Goal: Task Accomplishment & Management: Complete application form

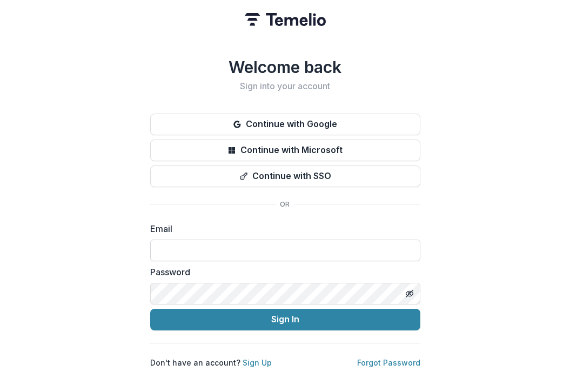
type input "**********"
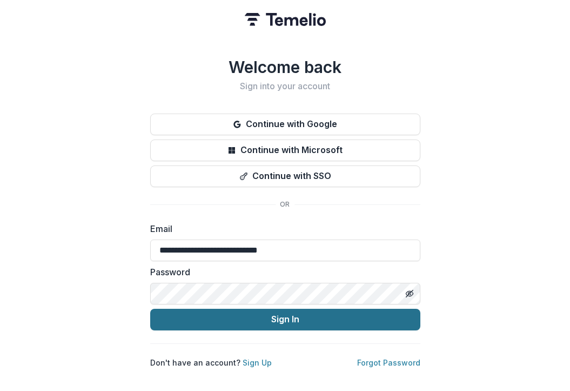
click at [242, 318] on button "Sign In" at bounding box center [285, 319] width 270 height 22
click at [234, 312] on button "Sign In" at bounding box center [285, 319] width 270 height 22
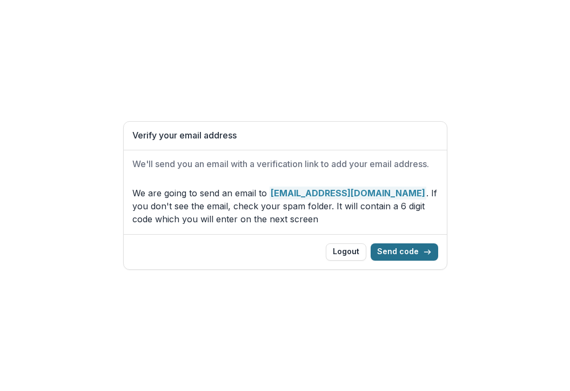
click at [401, 246] on button "Send code" at bounding box center [405, 251] width 68 height 17
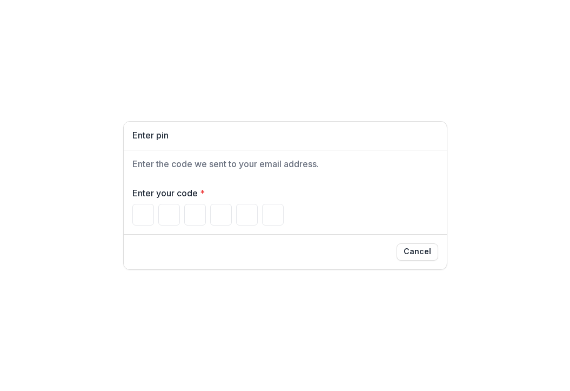
type input "*"
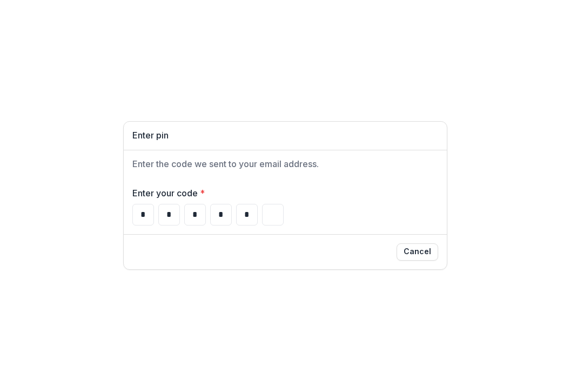
type input "*"
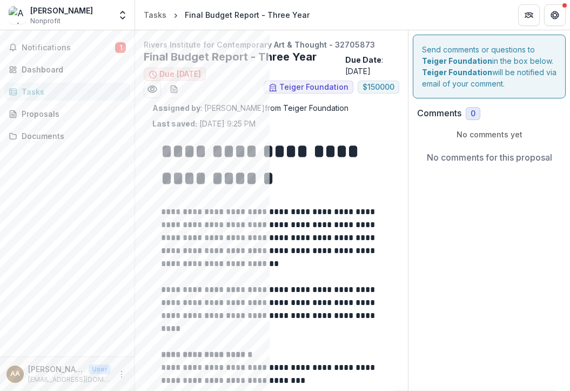
click at [27, 91] on div "Tasks" at bounding box center [72, 91] width 100 height 11
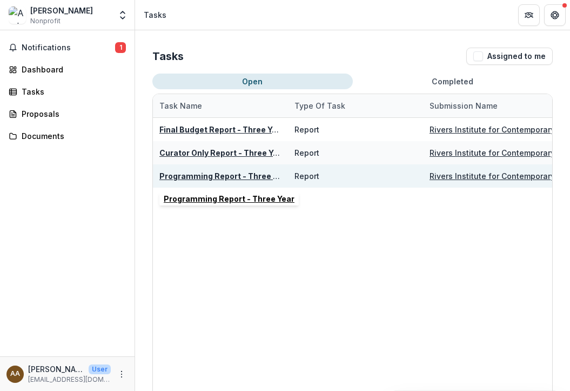
click at [211, 175] on u "Programming Report - Three Year" at bounding box center [224, 175] width 131 height 9
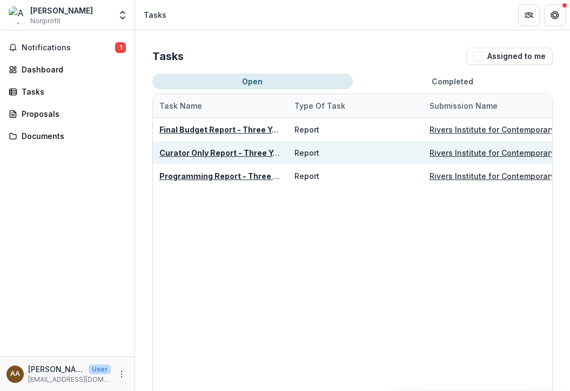
click at [208, 149] on u "Curator Only Report - Three Year" at bounding box center [222, 152] width 126 height 9
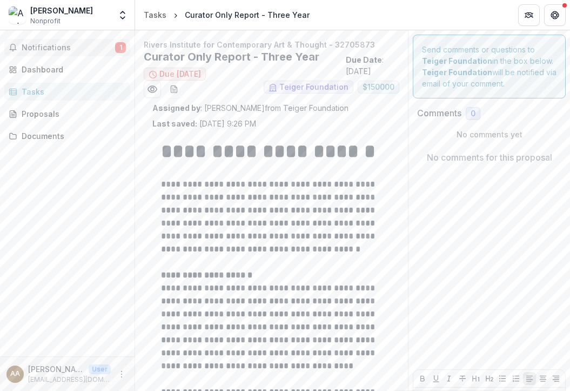
click at [45, 48] on span "Notifications" at bounding box center [68, 47] width 93 height 9
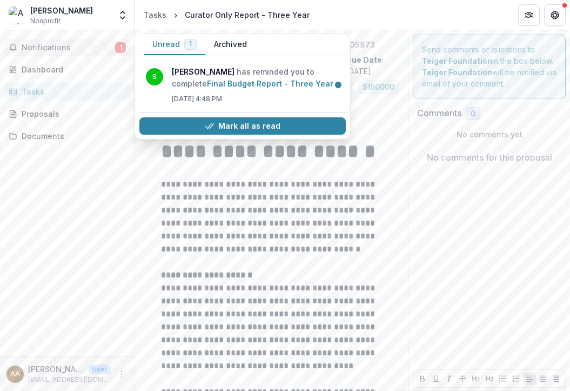
click at [37, 49] on span "Notifications" at bounding box center [68, 47] width 93 height 9
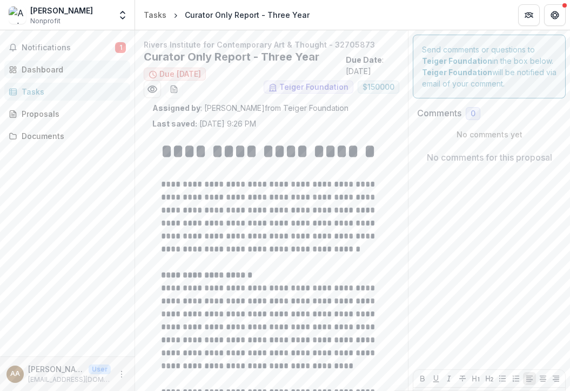
click at [37, 71] on div "Dashboard" at bounding box center [72, 69] width 100 height 11
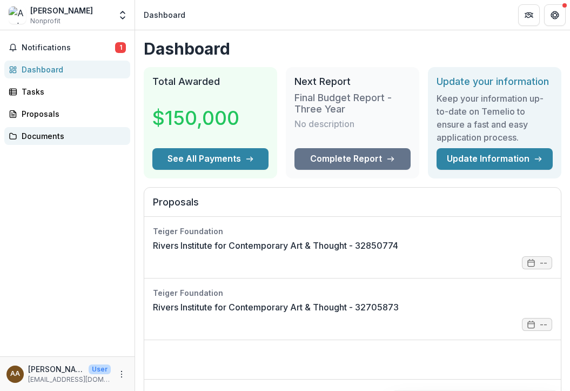
click at [42, 133] on div "Documents" at bounding box center [72, 135] width 100 height 11
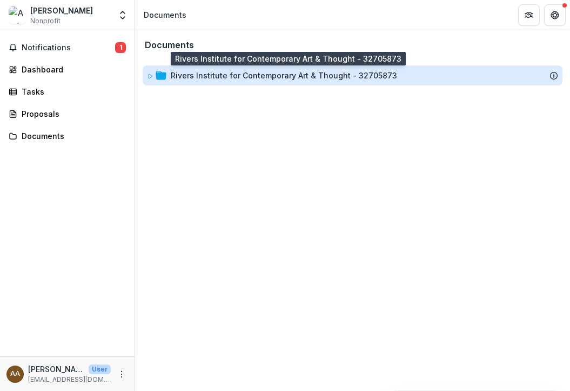
click at [245, 78] on div "Rivers Institute for Contemporary Art & Thought - 32705873" at bounding box center [284, 75] width 226 height 11
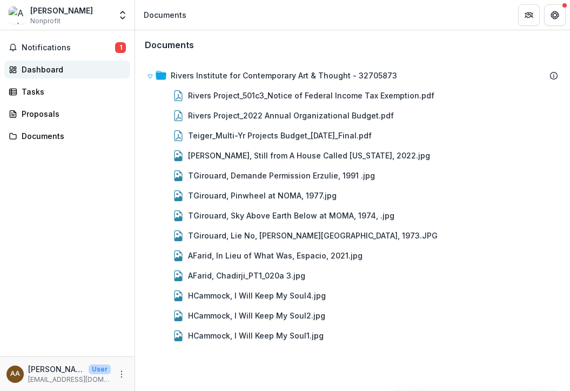
click at [32, 73] on div "Dashboard" at bounding box center [72, 69] width 100 height 11
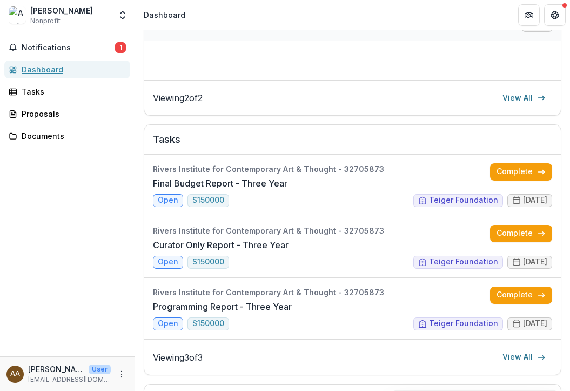
scroll to position [299, 0]
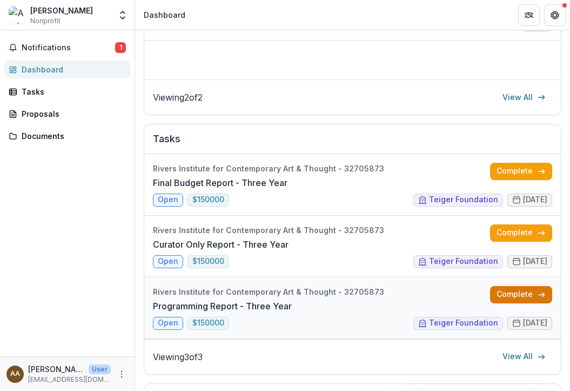
click at [529, 295] on link "Complete" at bounding box center [521, 294] width 62 height 17
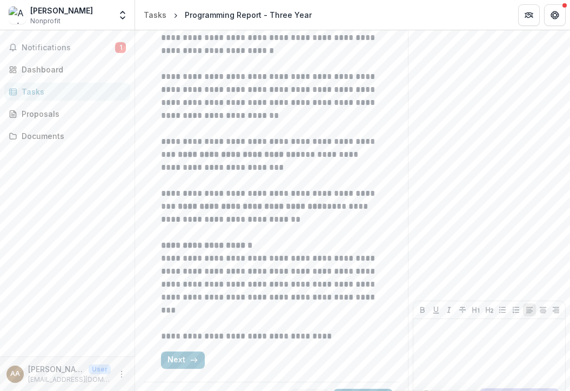
scroll to position [278, 0]
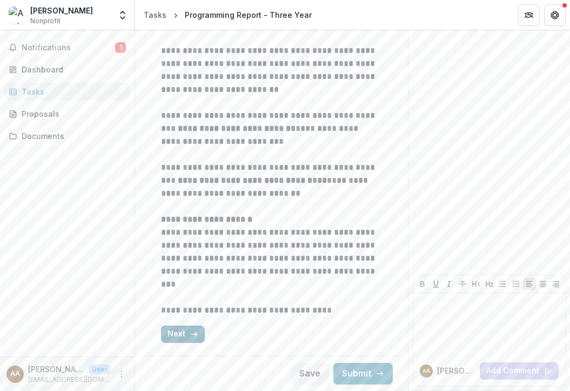
click at [183, 334] on button "Next" at bounding box center [183, 333] width 44 height 17
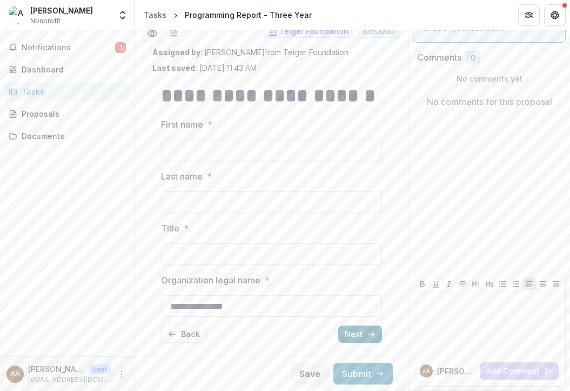
click at [362, 331] on button "Next" at bounding box center [360, 333] width 44 height 17
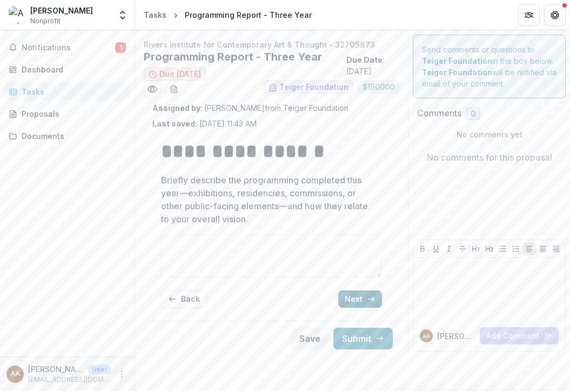
scroll to position [0, 0]
click at [353, 298] on button "Next" at bounding box center [360, 298] width 44 height 17
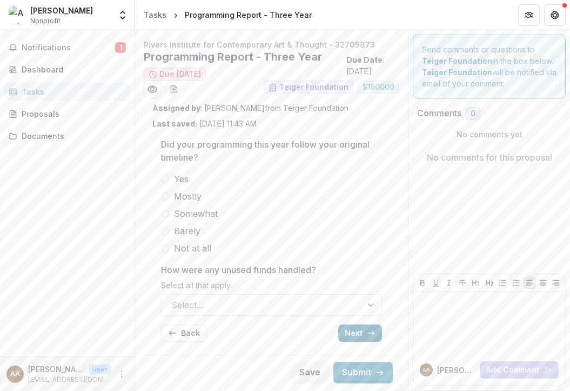
click at [356, 331] on button "Next" at bounding box center [360, 332] width 44 height 17
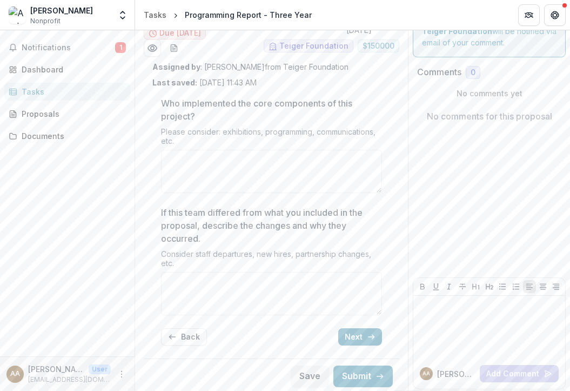
scroll to position [44, 0]
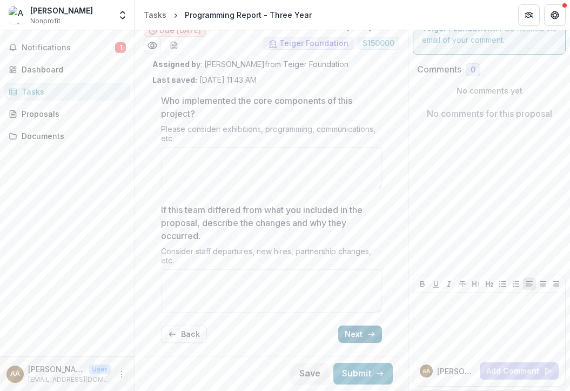
click at [358, 332] on button "Next" at bounding box center [360, 333] width 44 height 17
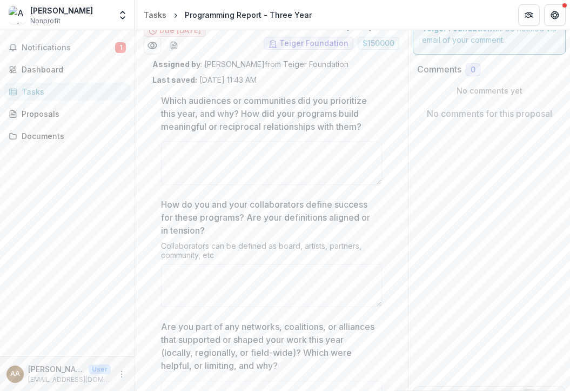
scroll to position [155, 0]
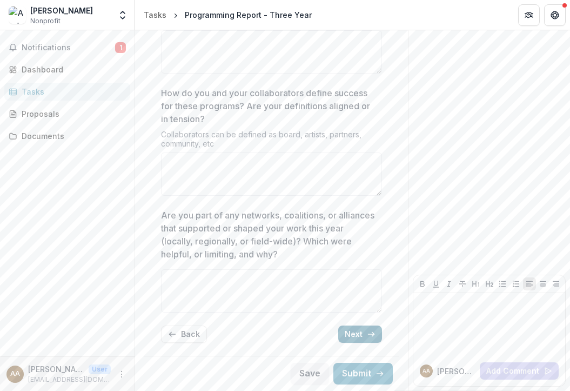
click at [359, 334] on button "Next" at bounding box center [360, 333] width 44 height 17
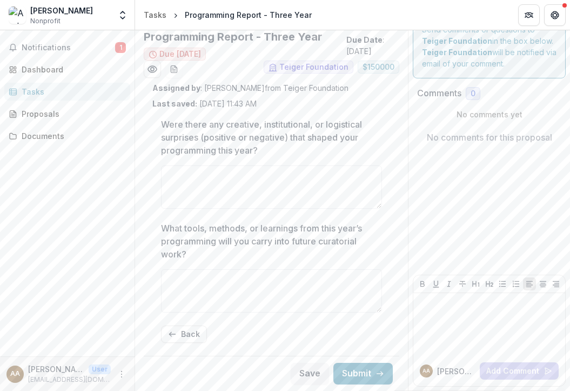
scroll to position [0, 0]
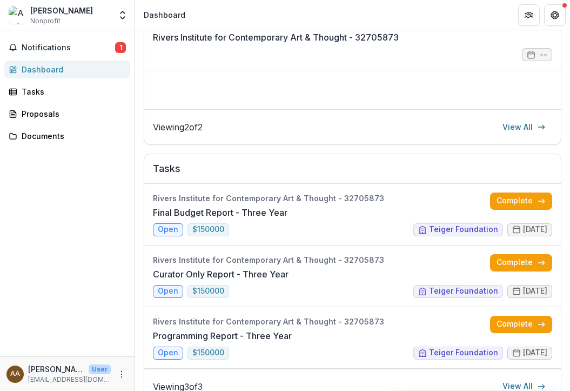
scroll to position [274, 0]
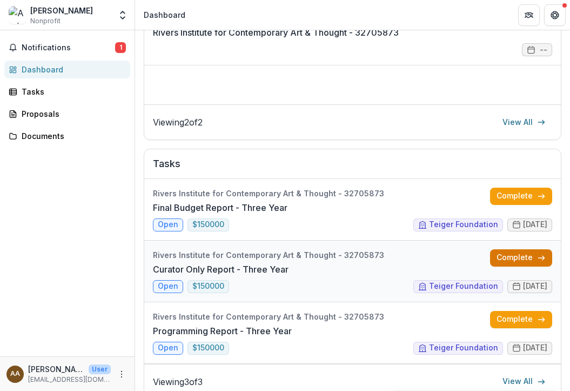
click at [519, 258] on link "Complete" at bounding box center [521, 257] width 62 height 17
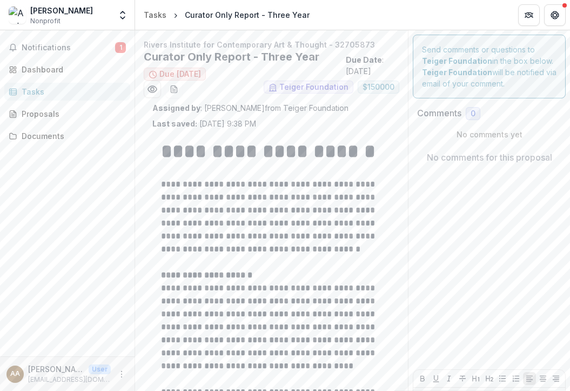
scroll to position [95, 0]
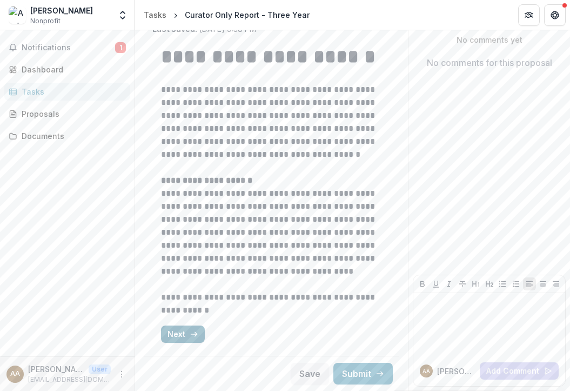
click at [192, 332] on icon "button" at bounding box center [194, 333] width 9 height 9
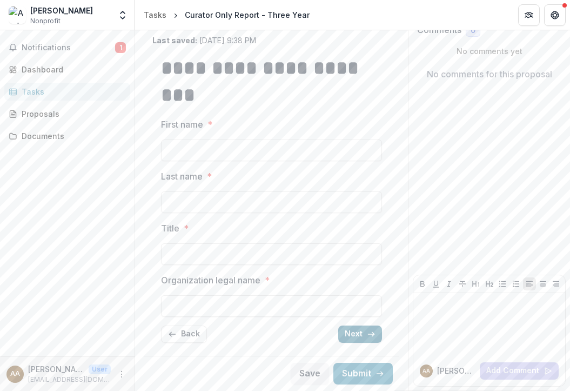
click at [367, 337] on icon "button" at bounding box center [371, 333] width 9 height 9
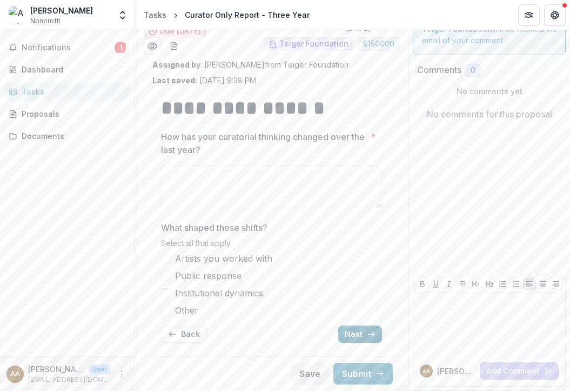
scroll to position [43, 0]
click at [360, 333] on button "Next" at bounding box center [360, 333] width 44 height 17
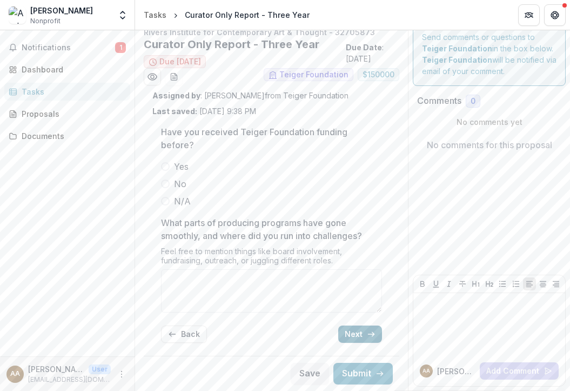
scroll to position [12, 0]
click at [359, 333] on button "Next" at bounding box center [360, 333] width 44 height 17
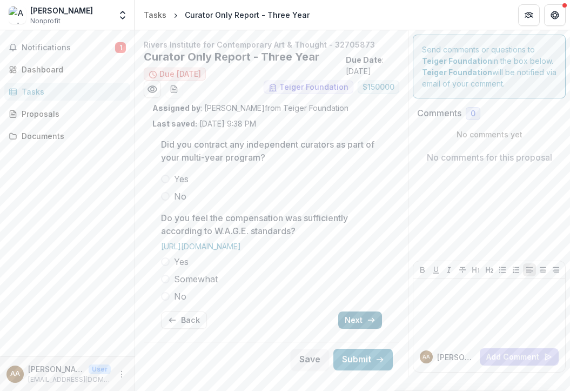
click at [363, 319] on button "Next" at bounding box center [360, 319] width 44 height 17
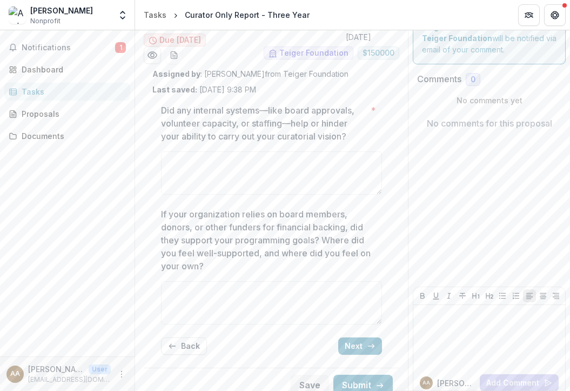
scroll to position [46, 0]
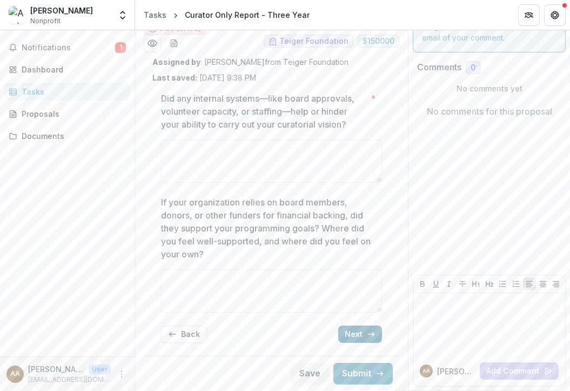
click at [358, 332] on button "Next" at bounding box center [360, 333] width 44 height 17
